Goal: Navigation & Orientation: Find specific page/section

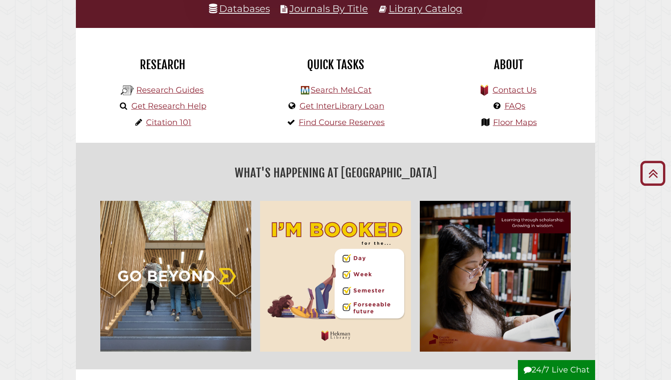
scroll to position [205, 0]
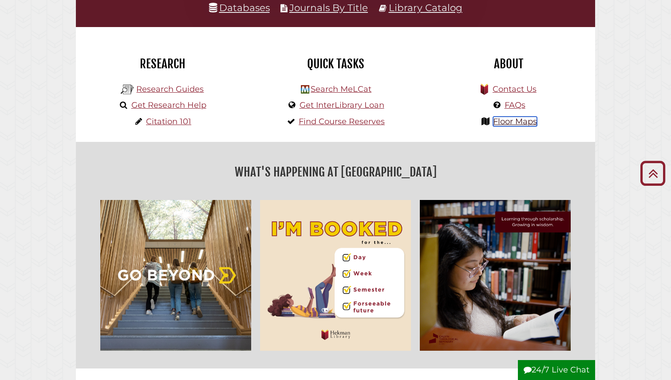
click at [517, 121] on link "Floor Maps" at bounding box center [515, 122] width 44 height 10
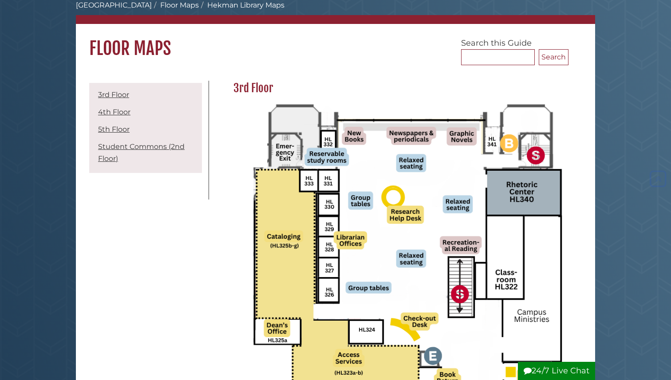
scroll to position [49, 0]
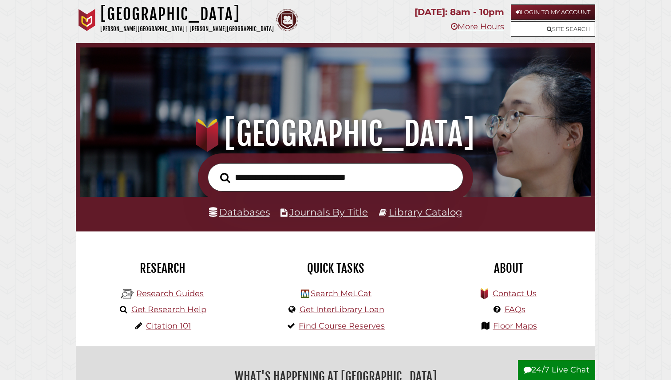
scroll to position [169, 506]
